Goal: Transaction & Acquisition: Purchase product/service

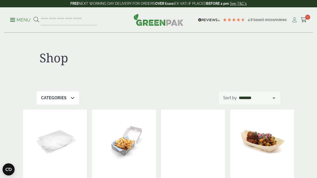
click at [294, 19] on icon at bounding box center [294, 19] width 6 height 5
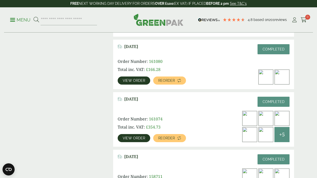
scroll to position [295, 0]
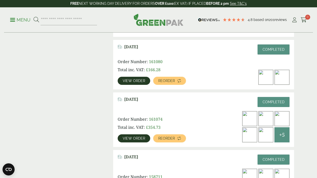
click at [138, 140] on link "View order" at bounding box center [134, 138] width 33 height 8
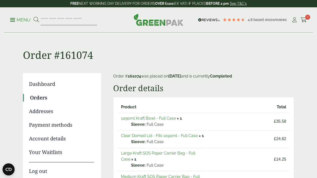
click at [62, 20] on input "search" at bounding box center [69, 20] width 56 height 11
type input "******"
click at [34, 17] on button at bounding box center [37, 20] width 6 height 7
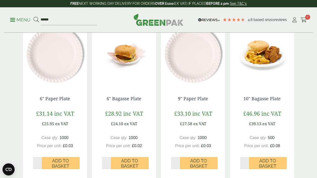
scroll to position [88, 0]
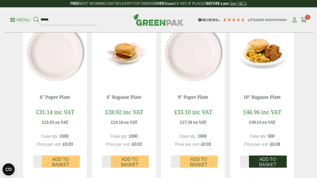
click at [275, 162] on span "Add to Basket" at bounding box center [267, 161] width 31 height 11
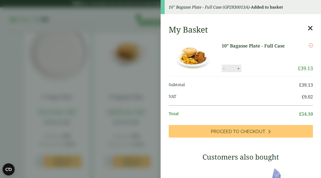
click at [307, 29] on icon at bounding box center [309, 28] width 5 height 7
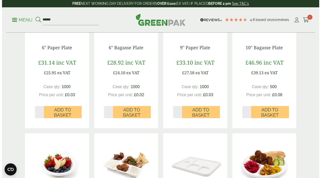
scroll to position [138, 0]
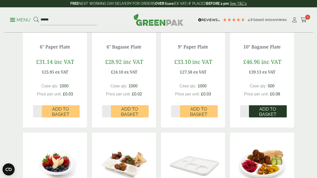
click at [267, 109] on span "Add to Basket" at bounding box center [267, 111] width 31 height 11
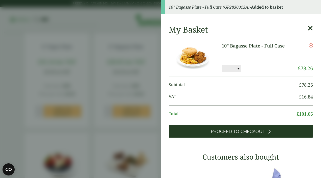
click at [267, 131] on link "Proceed to Checkout" at bounding box center [241, 131] width 144 height 13
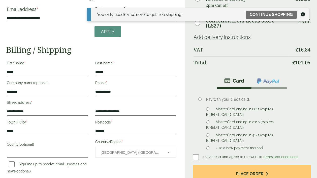
scroll to position [61, 0]
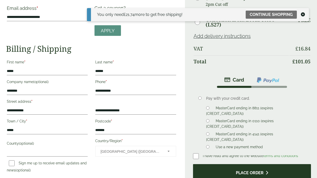
click at [240, 168] on button "Place order" at bounding box center [252, 172] width 118 height 16
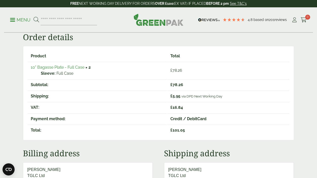
scroll to position [61, 0]
